Goal: Transaction & Acquisition: Book appointment/travel/reservation

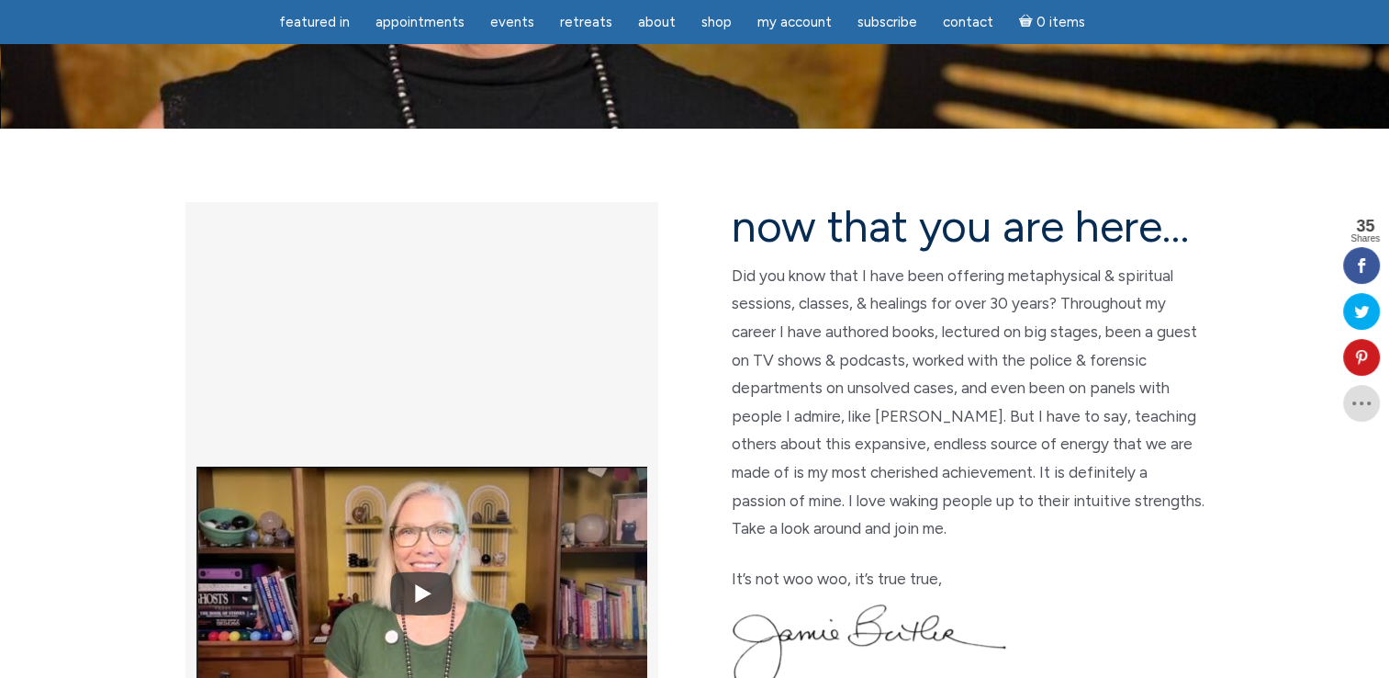
scroll to position [459, 0]
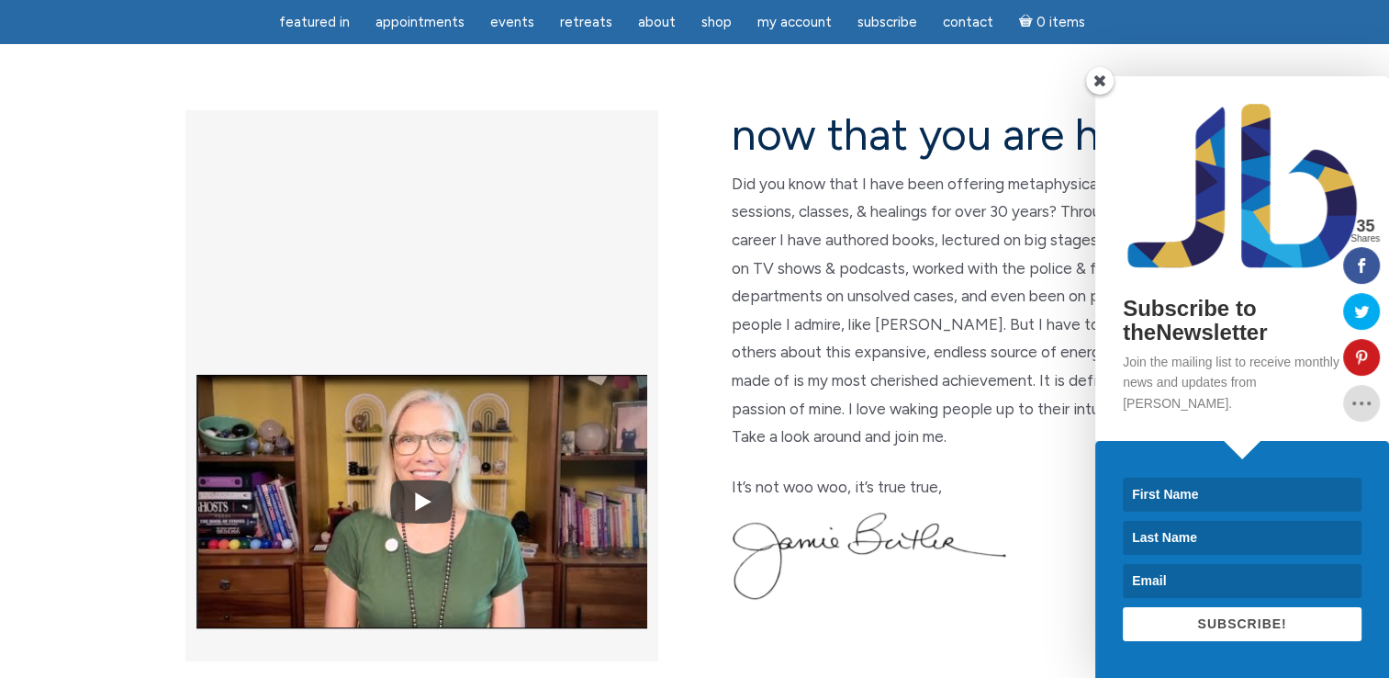
click at [1098, 95] on span at bounding box center [1100, 81] width 28 height 28
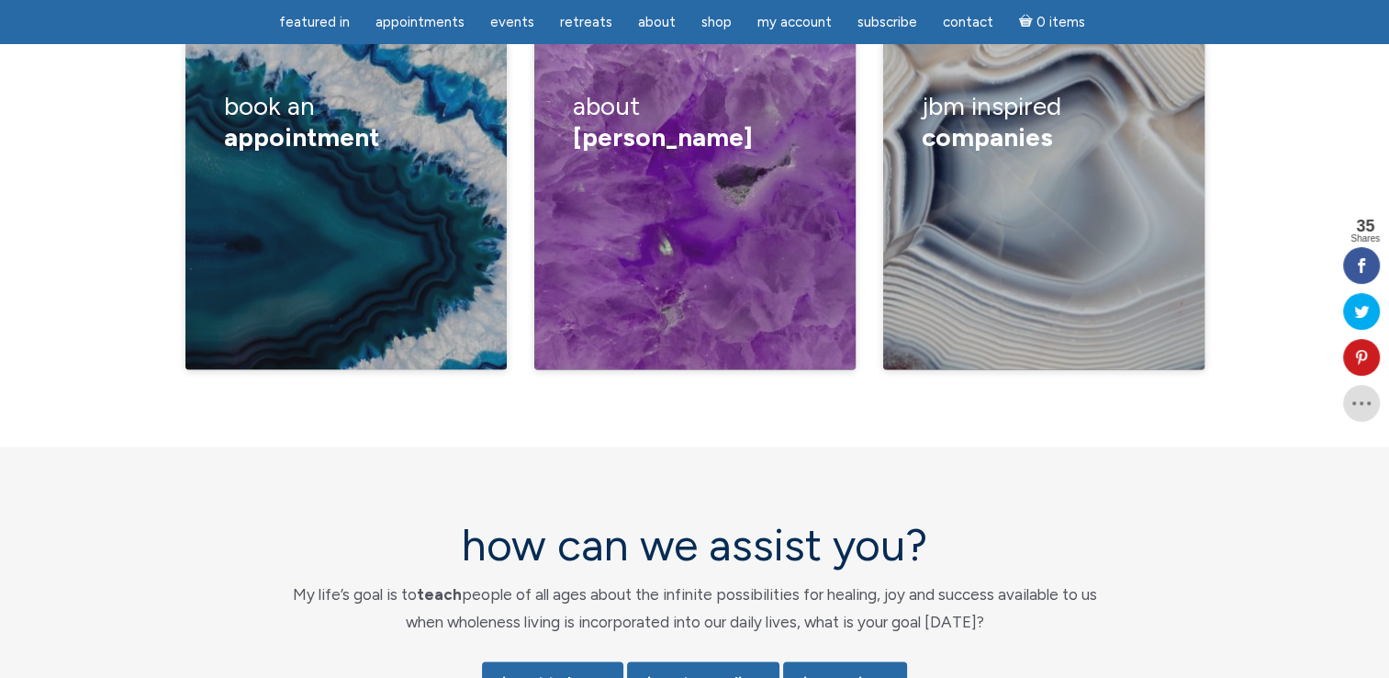
scroll to position [3397, 0]
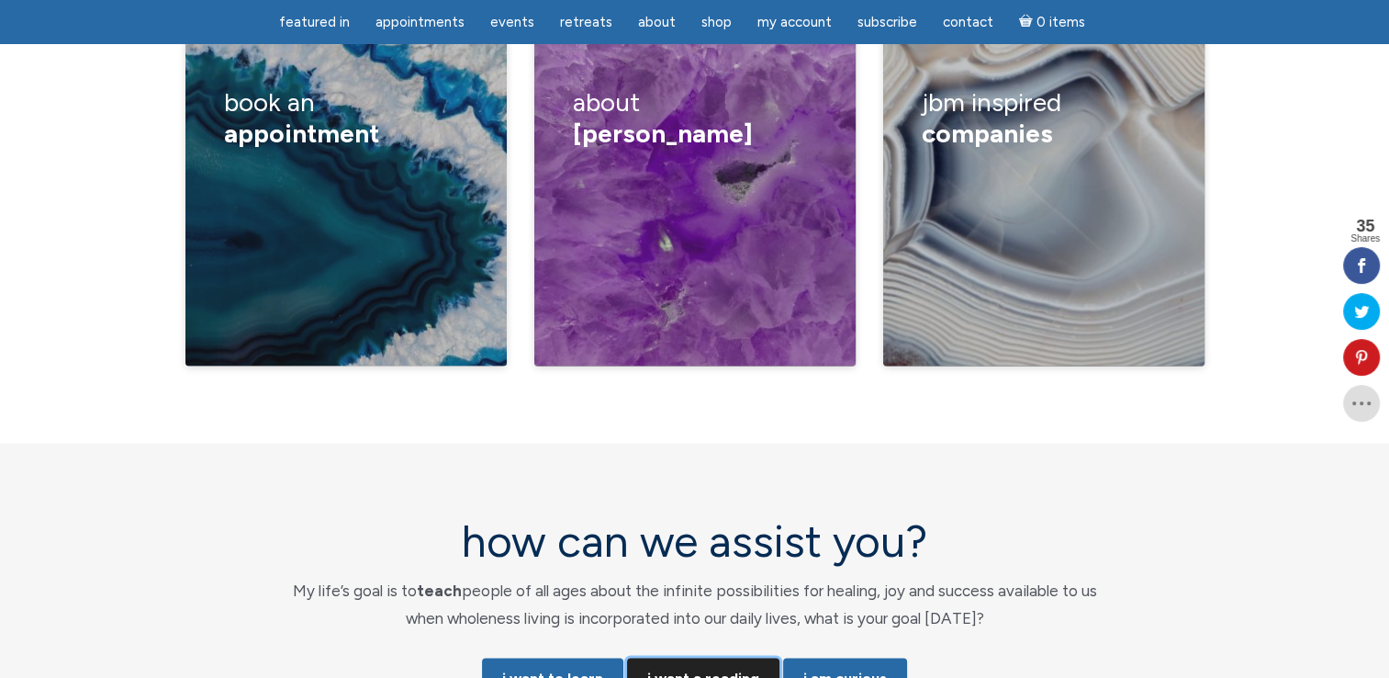
click at [716, 657] on link "i want a reading" at bounding box center [703, 677] width 152 height 40
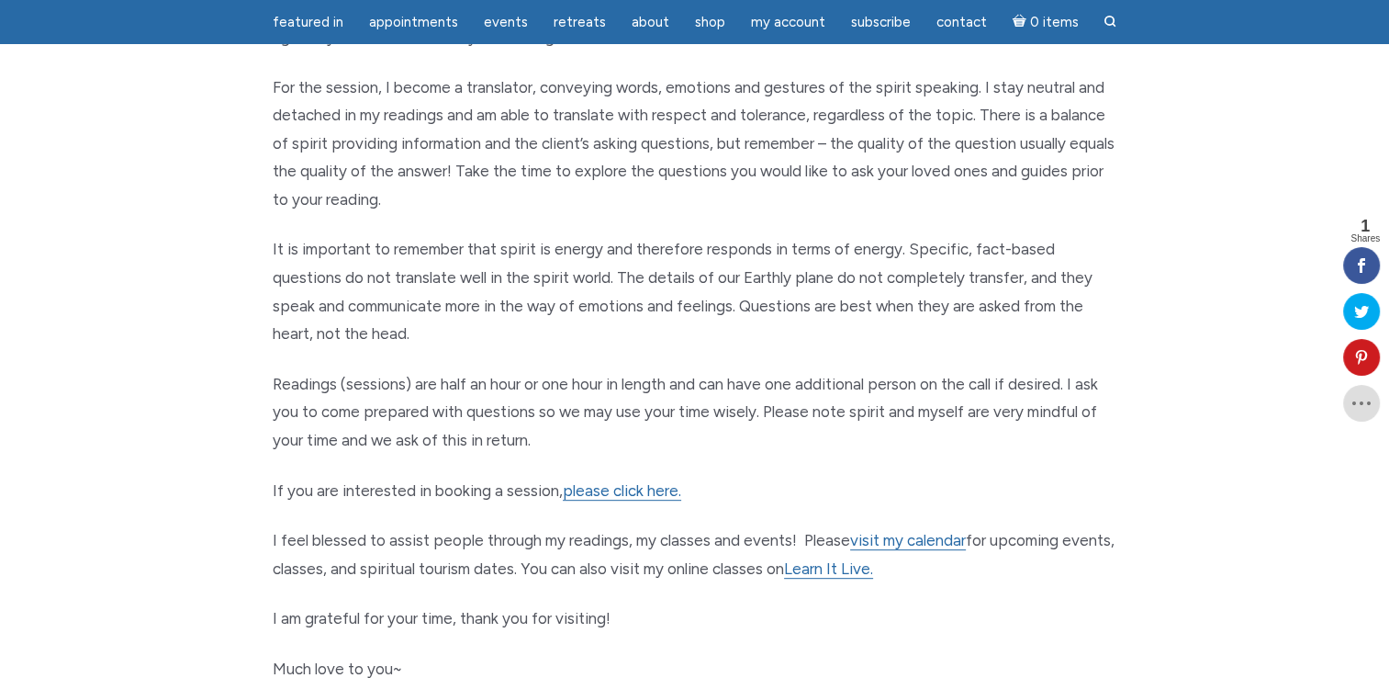
scroll to position [826, 0]
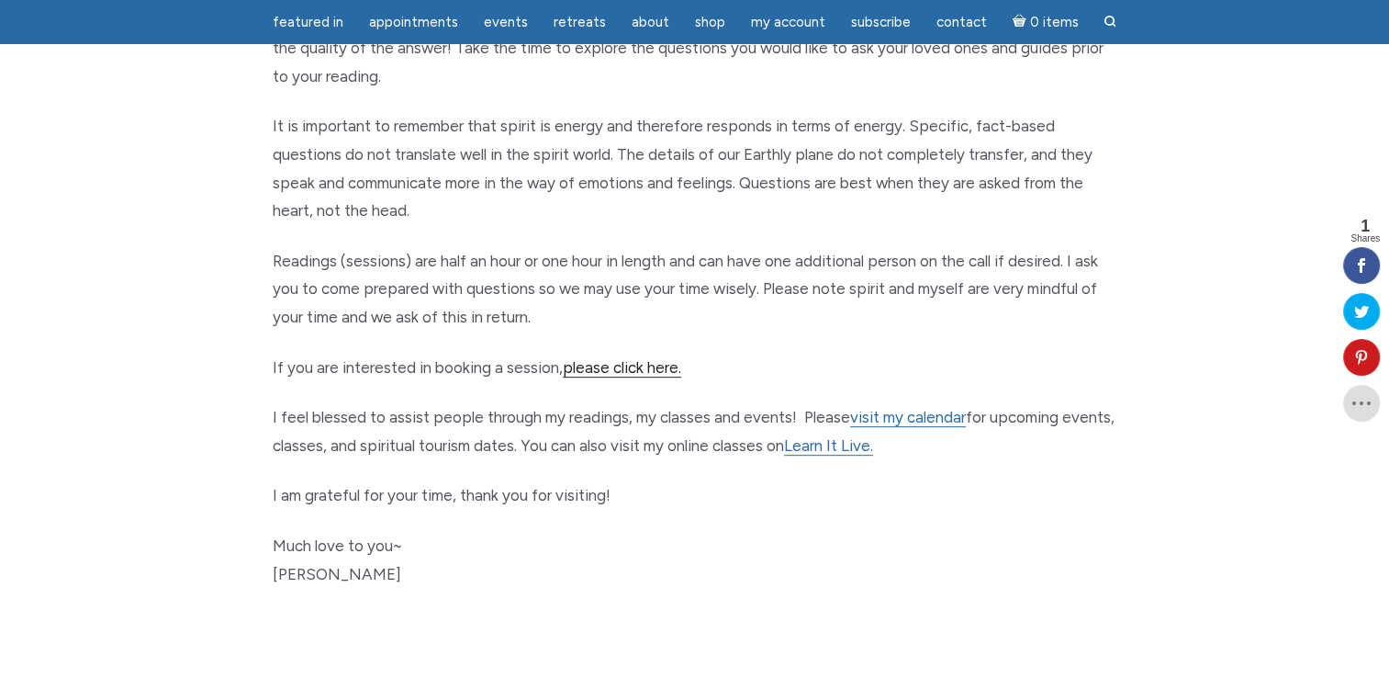
click at [624, 365] on link "please click here." at bounding box center [622, 367] width 118 height 19
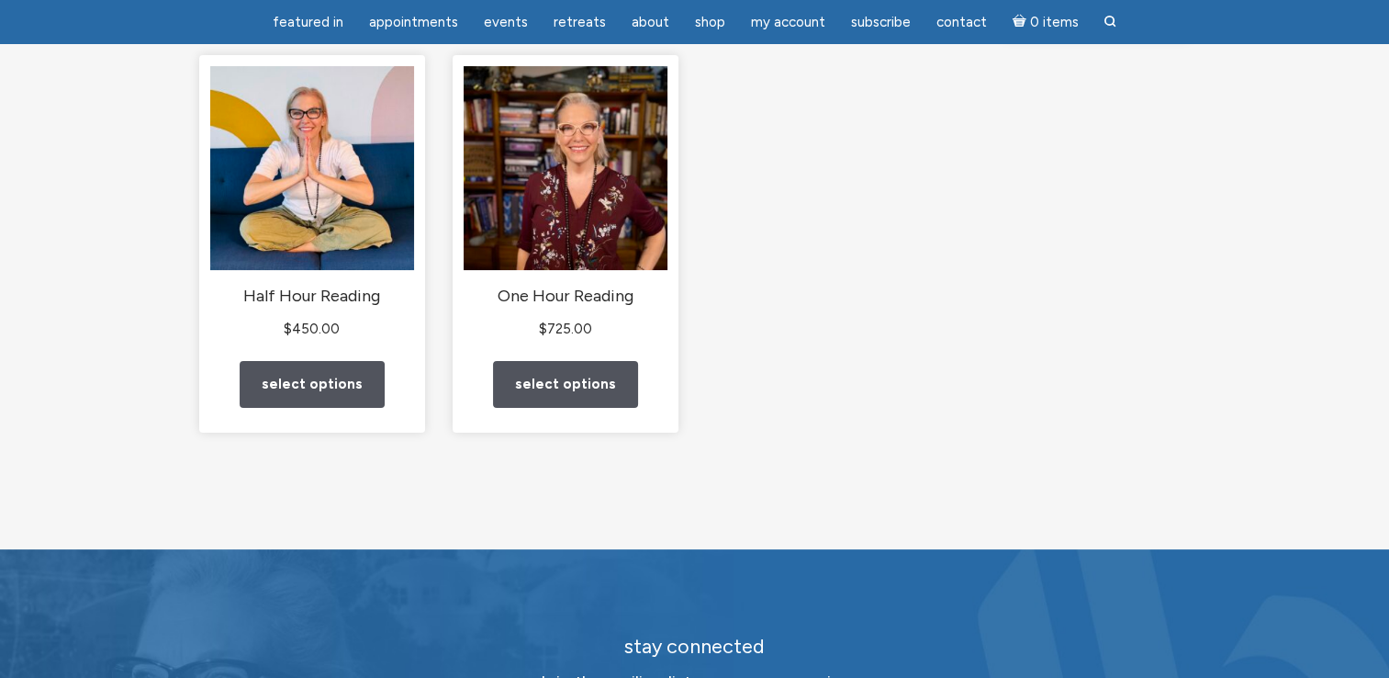
scroll to position [275, 0]
